Goal: Transaction & Acquisition: Purchase product/service

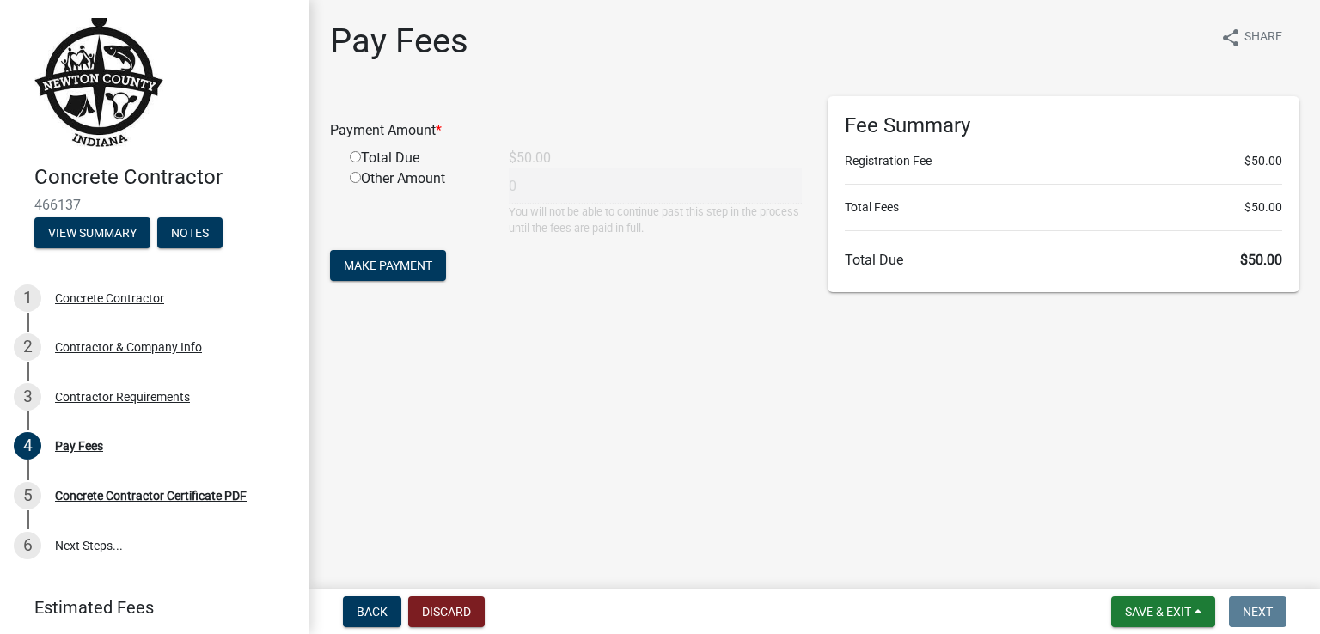
click at [354, 161] on input "radio" at bounding box center [355, 156] width 11 height 11
radio input "true"
type input "50"
click at [389, 266] on span "Make Payment" at bounding box center [388, 266] width 88 height 14
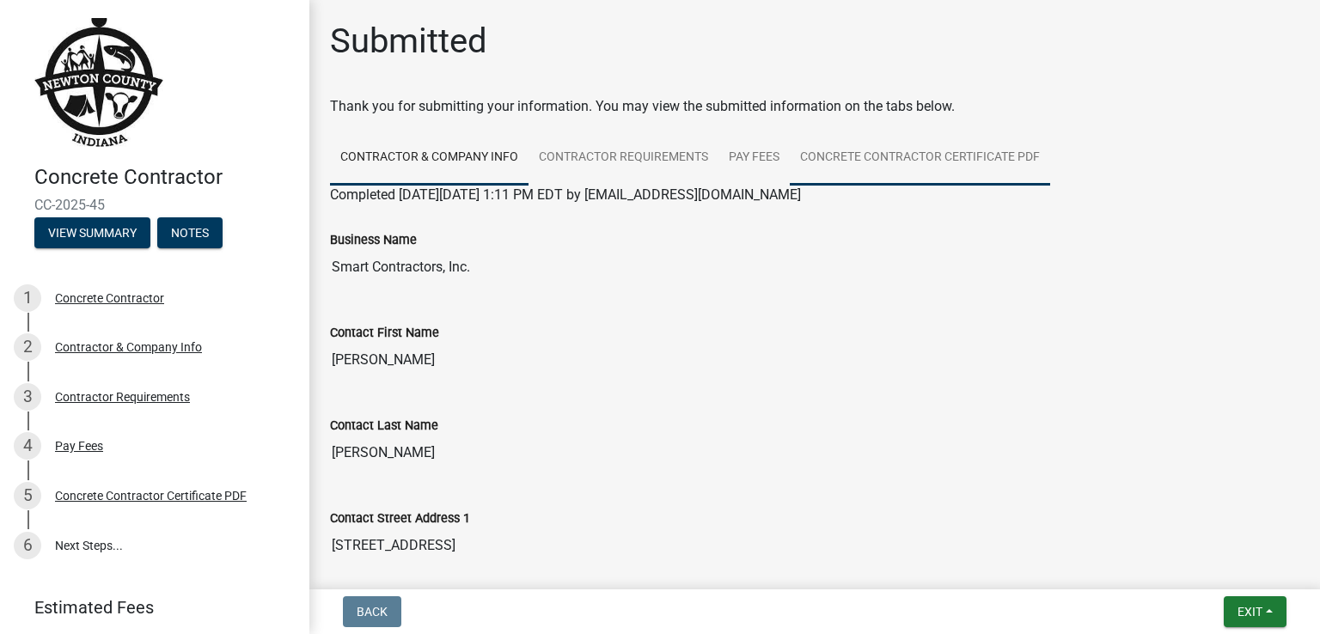
click at [946, 152] on link "Concrete Contractor Certificate PDF" at bounding box center [920, 158] width 260 height 55
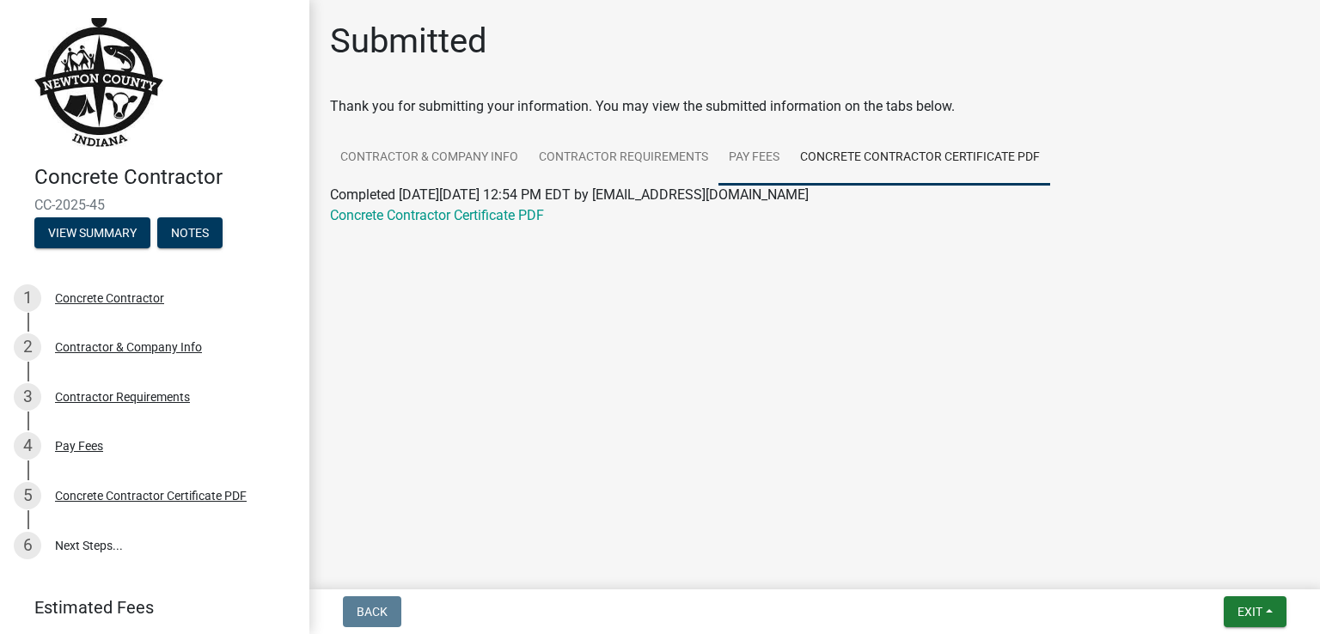
click at [763, 159] on link "Pay Fees" at bounding box center [753, 158] width 71 height 55
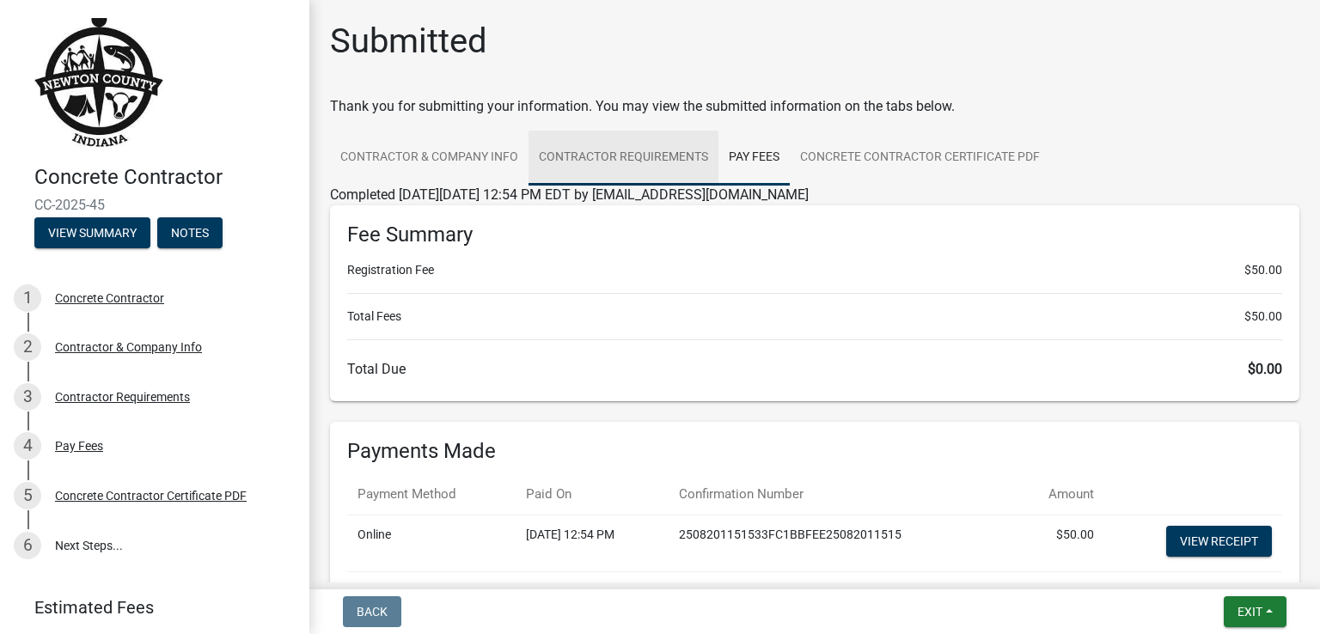
click at [624, 156] on link "Contractor Requirements" at bounding box center [623, 158] width 190 height 55
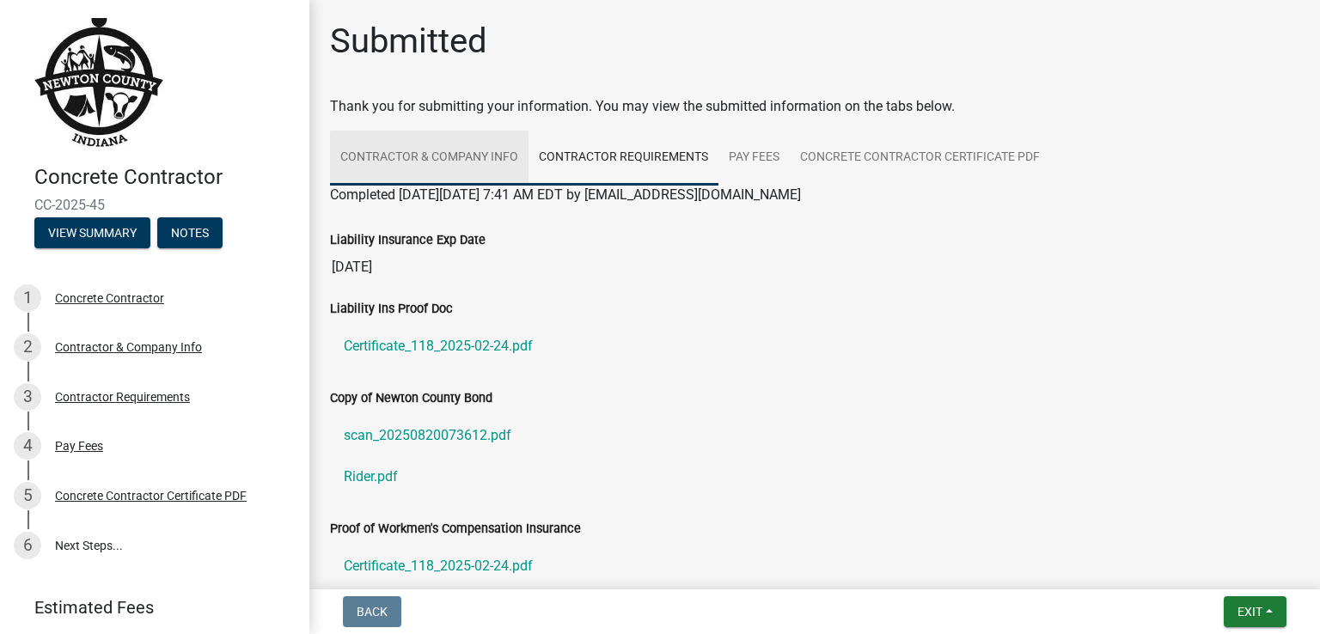
click at [436, 156] on link "Contractor & Company Info" at bounding box center [429, 158] width 198 height 55
